Goal: Information Seeking & Learning: Learn about a topic

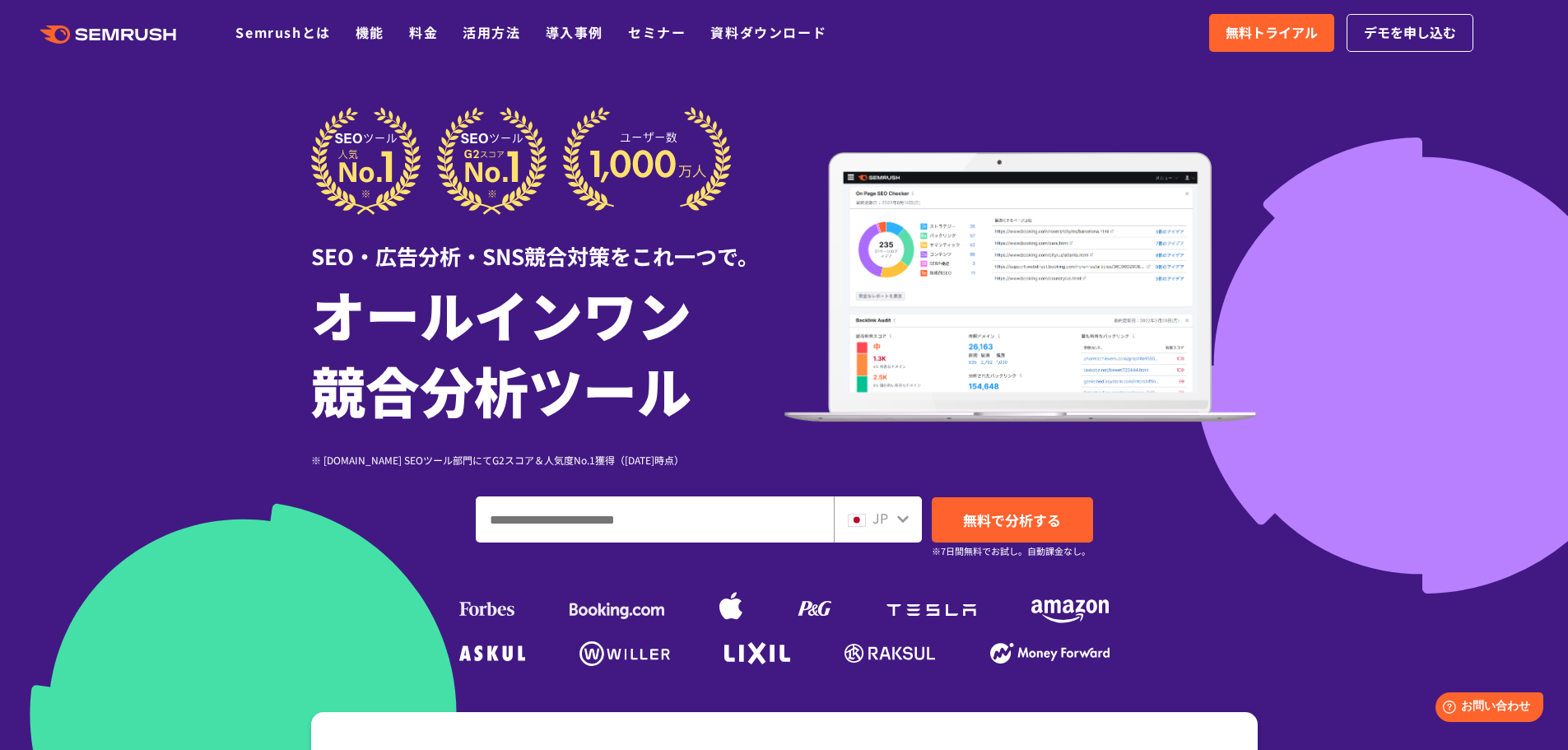
click at [727, 511] on input "ドメイン、キーワードまたはURLを入力してください" at bounding box center [654, 519] width 356 height 45
click at [600, 514] on input "ドメイン、キーワードまたはURLを入力してください" at bounding box center [654, 519] width 356 height 45
paste input "**********"
type input "**********"
click at [957, 521] on link "無料で分析する" at bounding box center [1012, 519] width 162 height 45
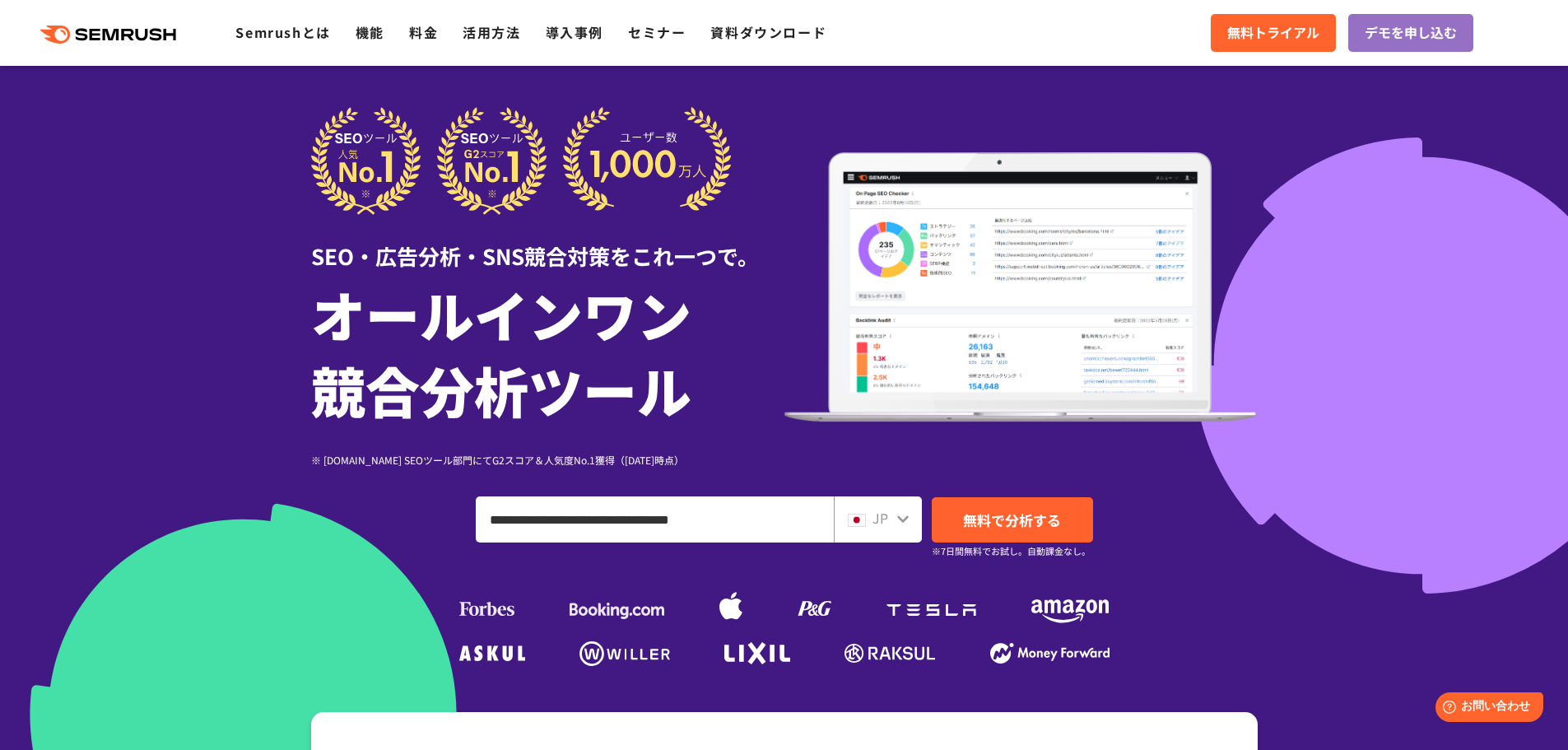
scroll to position [329, 0]
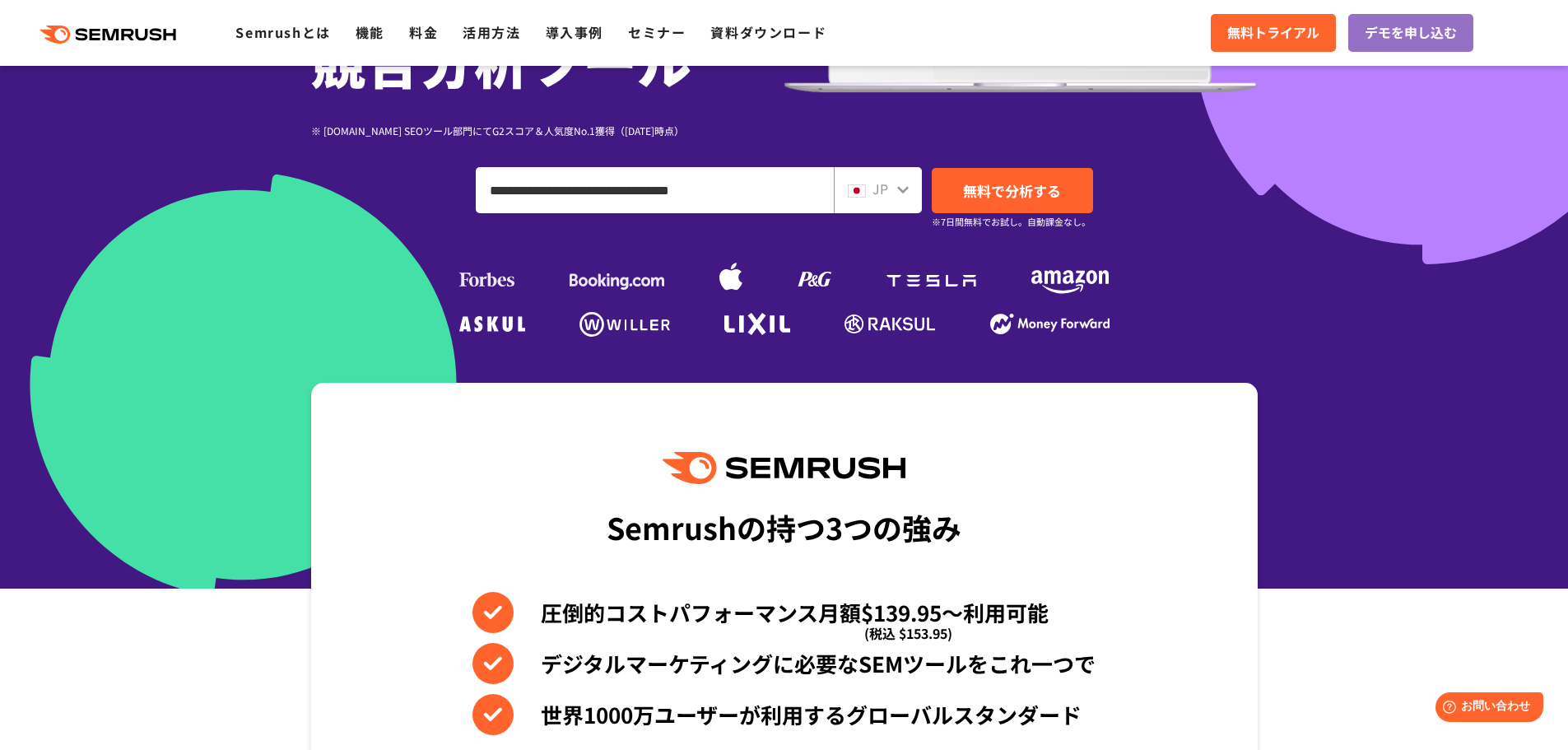
click at [905, 201] on div "JP" at bounding box center [878, 190] width 88 height 46
click at [909, 193] on icon at bounding box center [903, 190] width 14 height 14
click at [901, 185] on icon at bounding box center [903, 190] width 14 height 14
click at [899, 192] on icon at bounding box center [903, 190] width 14 height 14
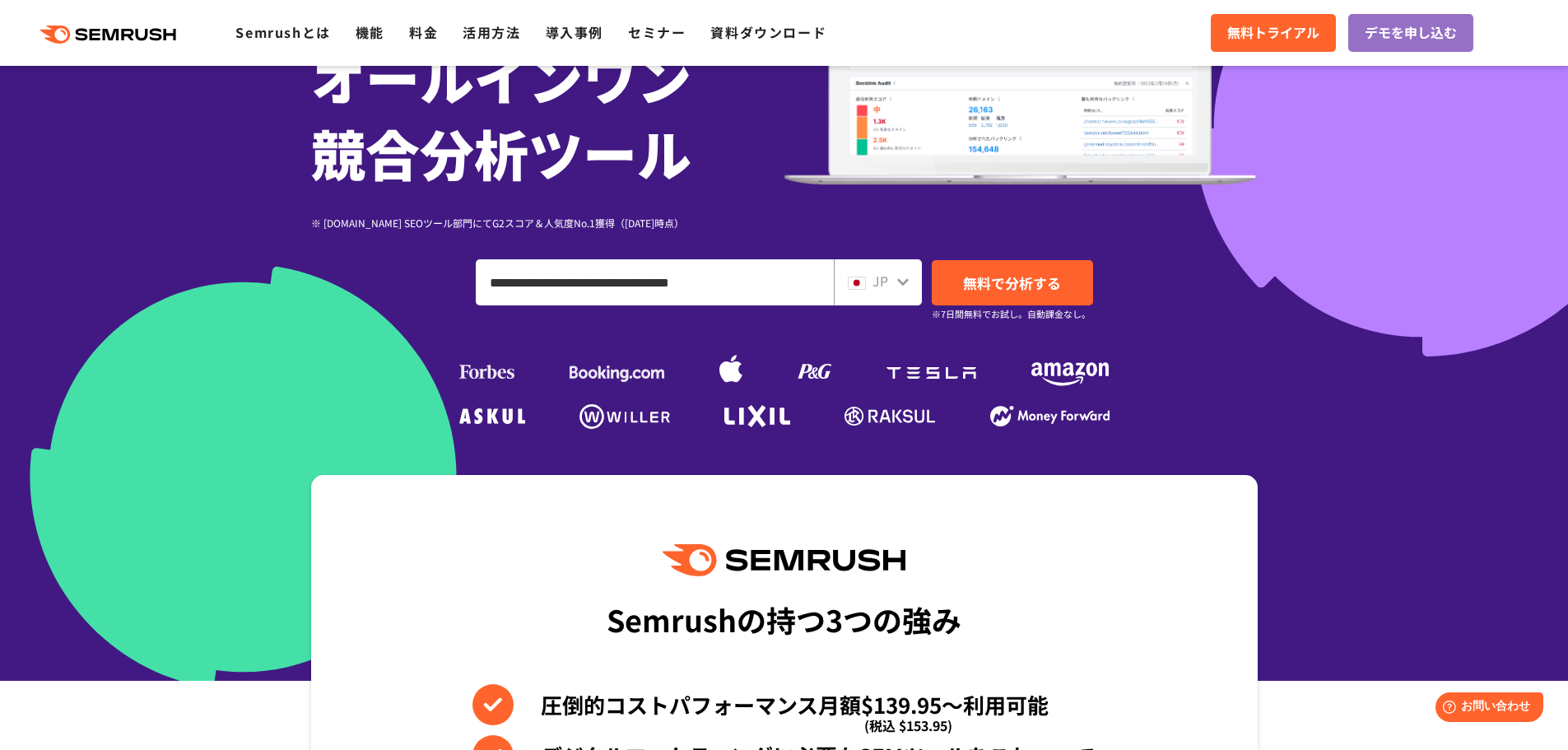
scroll to position [164, 0]
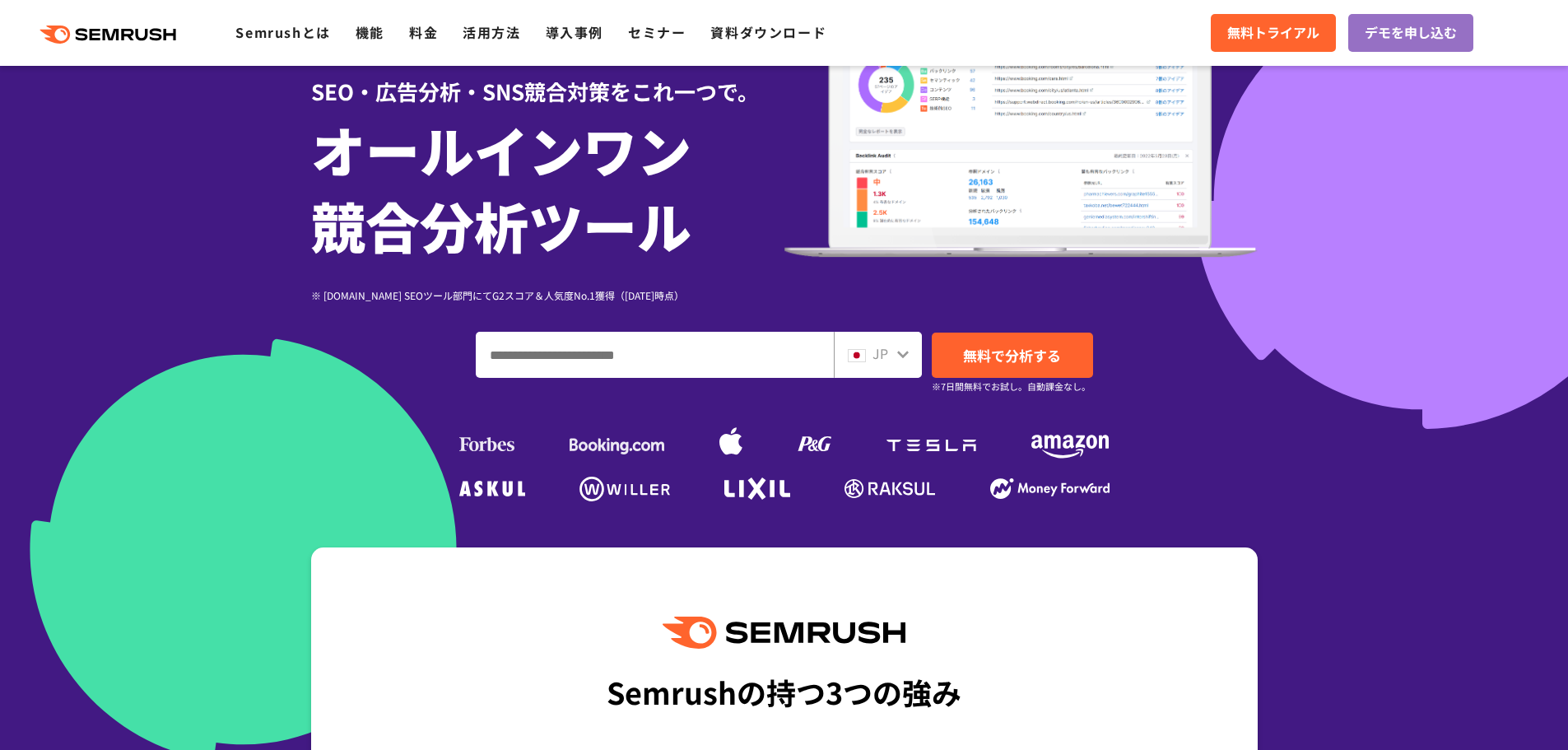
scroll to position [164, 0]
click at [894, 348] on div "JP" at bounding box center [874, 354] width 52 height 21
click at [896, 352] on icon at bounding box center [903, 354] width 14 height 14
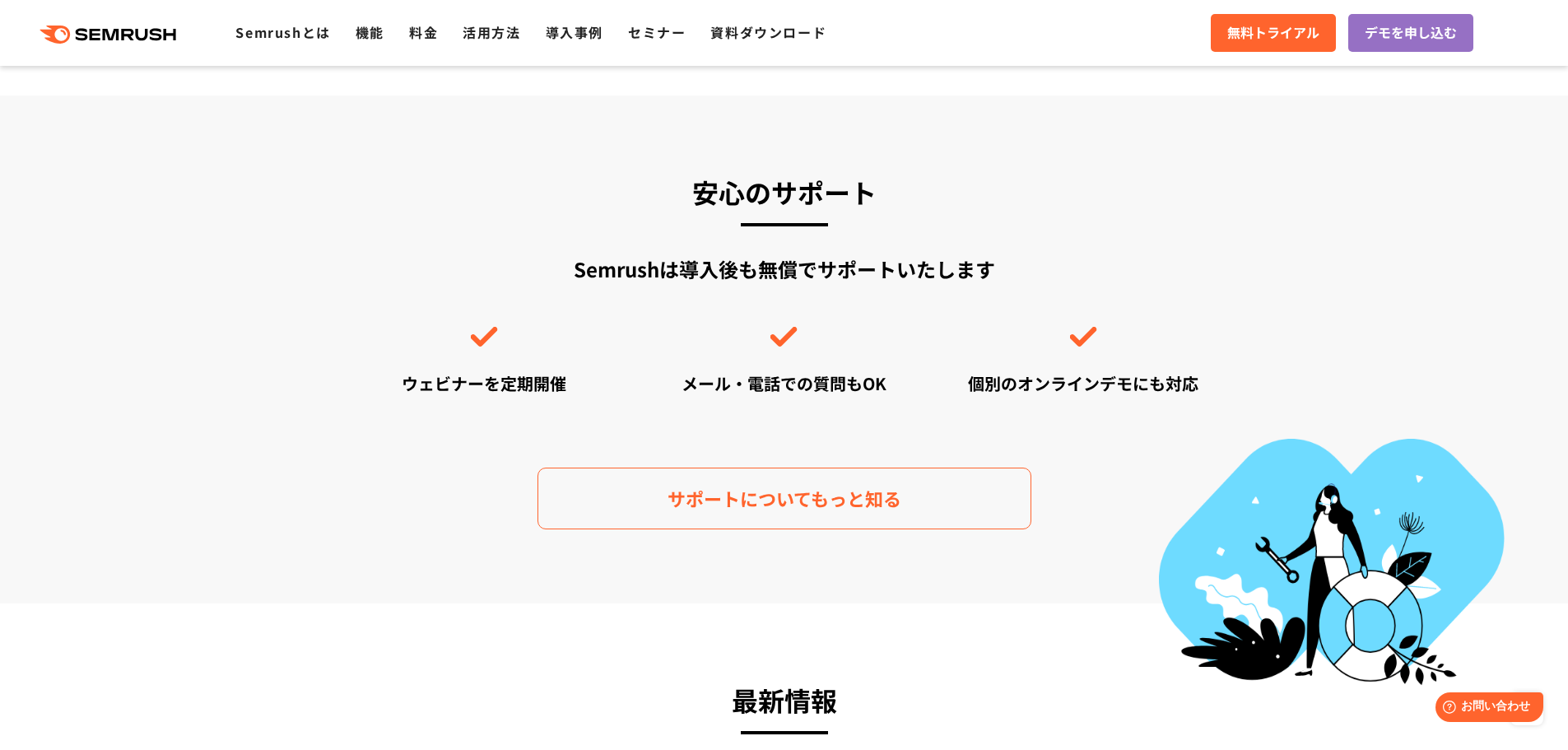
scroll to position [5186, 0]
